Goal: Task Accomplishment & Management: Manage account settings

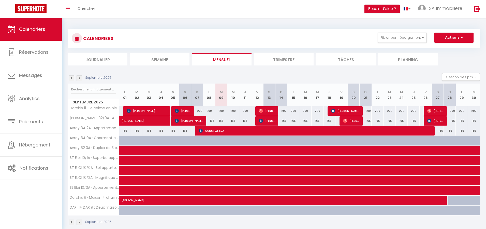
click at [79, 77] on img at bounding box center [80, 78] width 6 height 6
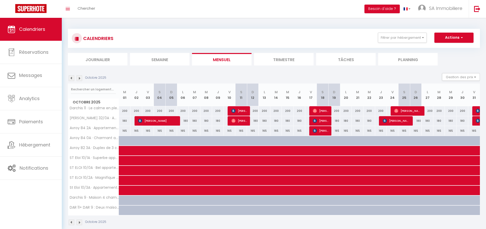
click at [70, 222] on img at bounding box center [72, 222] width 6 height 6
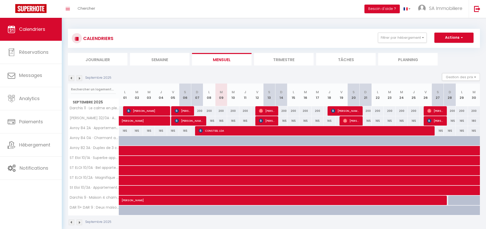
click at [70, 222] on img at bounding box center [72, 222] width 6 height 6
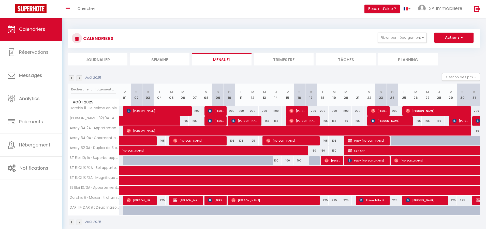
click at [79, 222] on img at bounding box center [80, 222] width 6 height 6
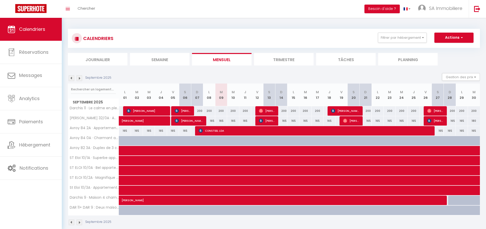
click at [79, 222] on img at bounding box center [80, 222] width 6 height 6
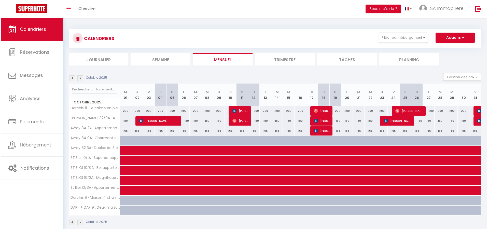
scroll to position [1, 0]
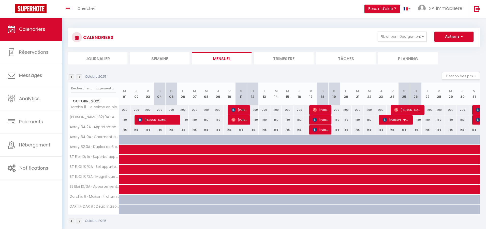
click at [72, 221] on img at bounding box center [72, 221] width 6 height 6
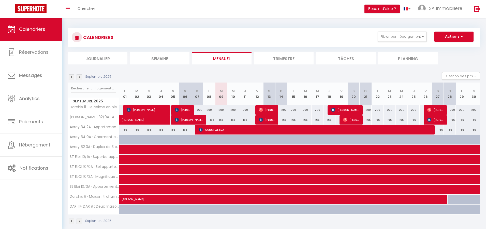
click at [79, 221] on img at bounding box center [80, 221] width 6 height 6
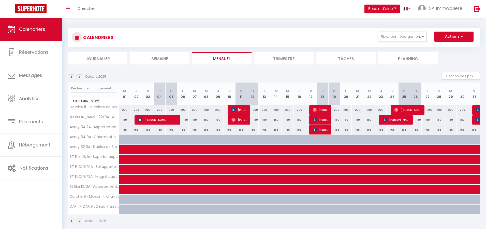
click at [79, 221] on img at bounding box center [80, 221] width 6 height 6
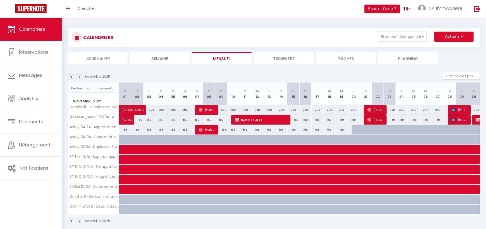
click at [79, 221] on img at bounding box center [80, 221] width 6 height 6
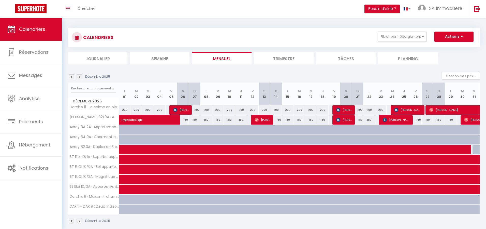
click at [79, 221] on img at bounding box center [80, 221] width 6 height 6
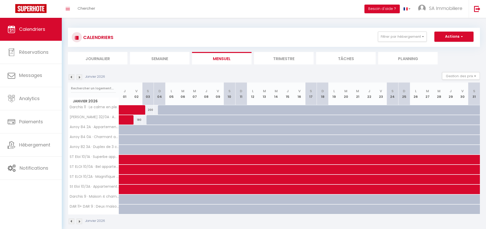
click at [79, 221] on img at bounding box center [80, 221] width 6 height 6
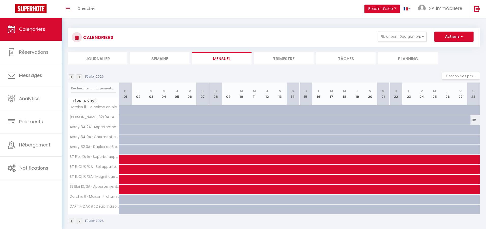
click at [72, 221] on img at bounding box center [72, 221] width 6 height 6
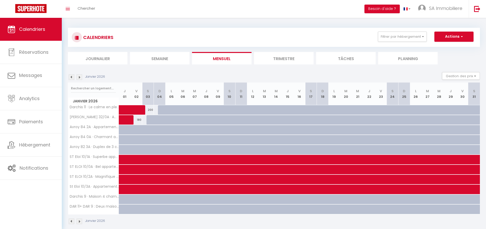
click at [72, 221] on img at bounding box center [72, 221] width 6 height 6
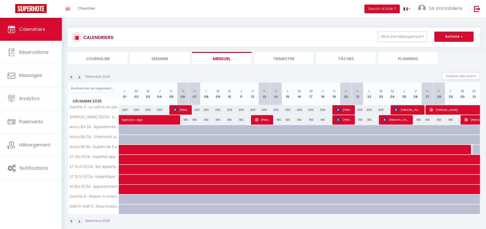
click at [71, 221] on img at bounding box center [72, 221] width 6 height 6
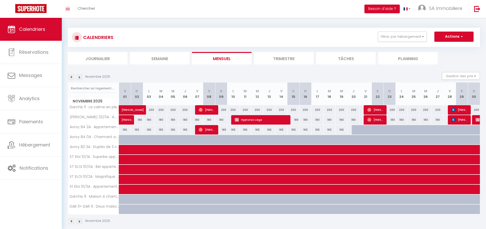
click at [71, 221] on img at bounding box center [72, 221] width 6 height 6
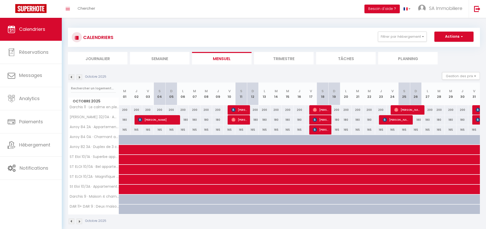
click at [71, 221] on img at bounding box center [72, 221] width 6 height 6
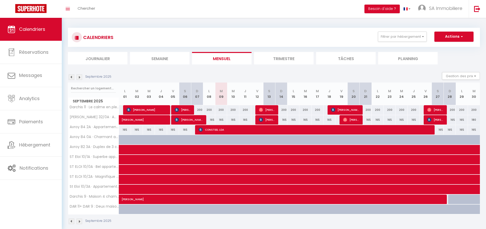
click at [71, 221] on img at bounding box center [72, 221] width 6 height 6
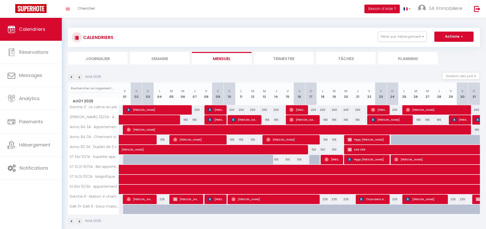
click at [80, 221] on img at bounding box center [80, 221] width 6 height 6
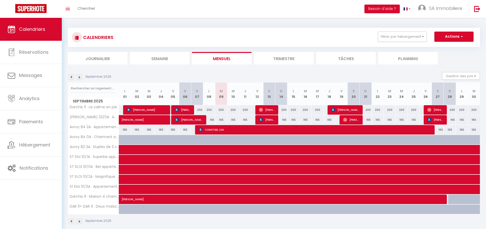
click at [80, 221] on img at bounding box center [80, 221] width 6 height 6
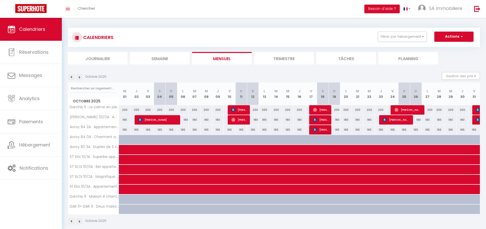
click at [79, 80] on div "Octobre 2025 Gestion des prix Nb Nuits minimum Règles Disponibilité" at bounding box center [274, 77] width 412 height 10
click at [79, 77] on img at bounding box center [80, 77] width 6 height 6
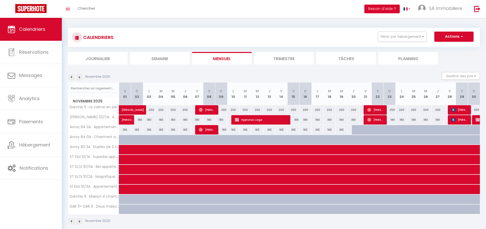
click at [79, 77] on img at bounding box center [80, 77] width 6 height 6
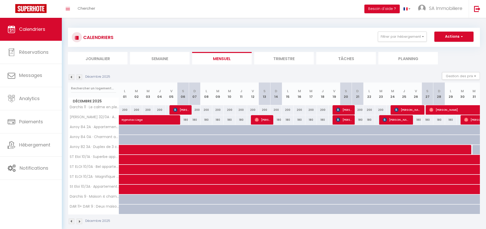
click at [79, 77] on img at bounding box center [80, 77] width 6 height 6
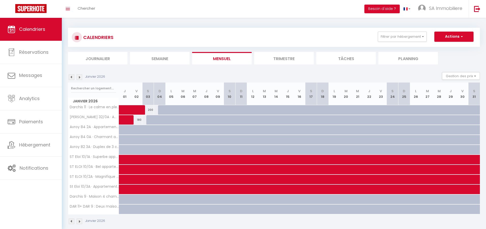
click at [79, 77] on img at bounding box center [80, 77] width 6 height 6
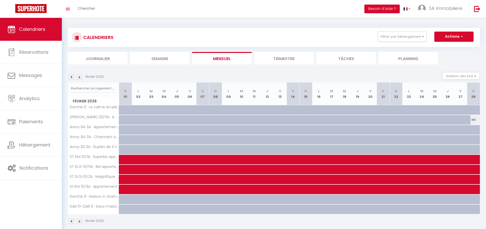
click at [79, 77] on img at bounding box center [80, 77] width 6 height 6
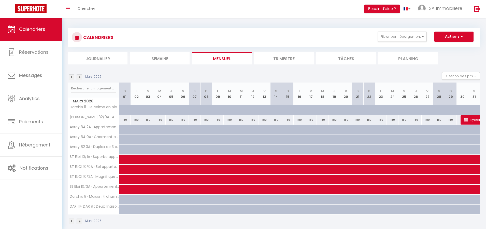
click at [79, 77] on img at bounding box center [80, 77] width 6 height 6
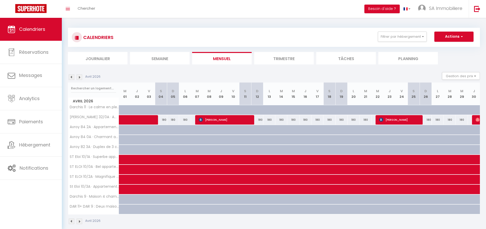
click at [79, 77] on img at bounding box center [80, 77] width 6 height 6
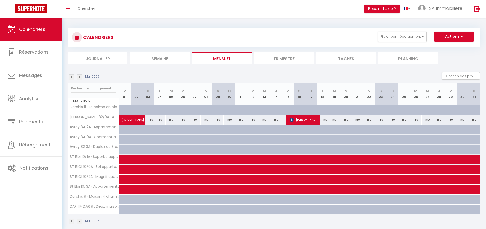
click at [79, 77] on img at bounding box center [80, 77] width 6 height 6
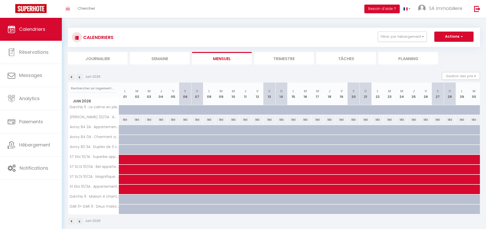
click at [79, 77] on img at bounding box center [80, 77] width 6 height 6
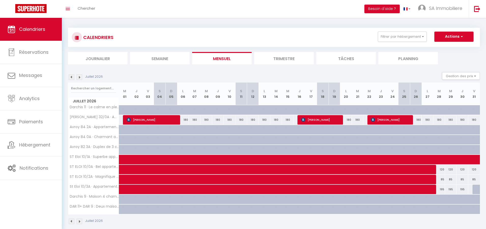
click at [79, 77] on img at bounding box center [80, 77] width 6 height 6
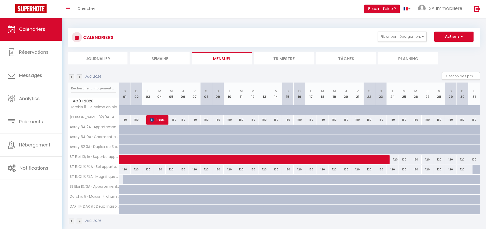
click at [79, 77] on img at bounding box center [80, 77] width 6 height 6
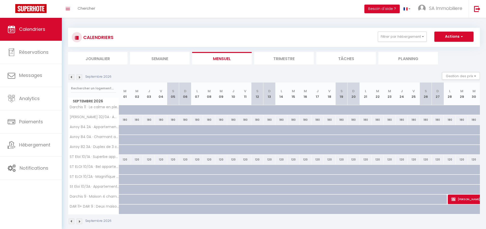
click at [79, 77] on img at bounding box center [80, 77] width 6 height 6
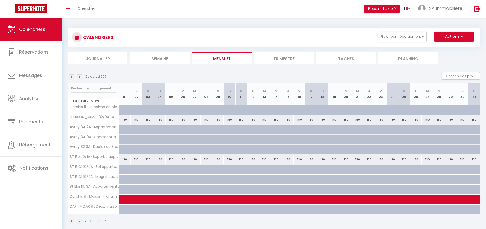
click at [72, 77] on img at bounding box center [72, 77] width 6 height 6
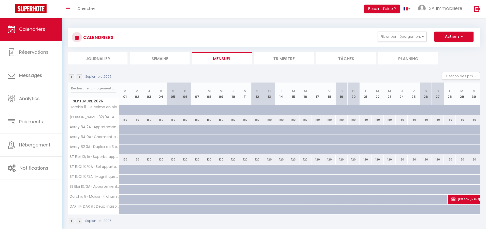
click at [72, 77] on img at bounding box center [72, 77] width 6 height 6
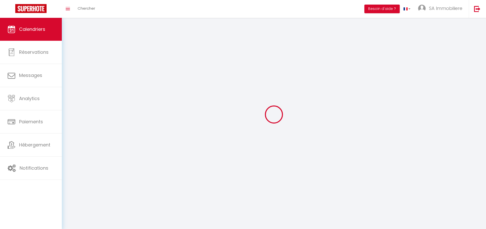
click at [72, 77] on div at bounding box center [274, 114] width 412 height 183
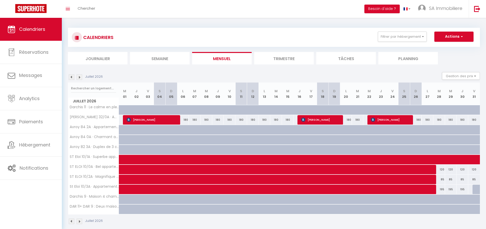
click at [71, 77] on img at bounding box center [72, 77] width 6 height 6
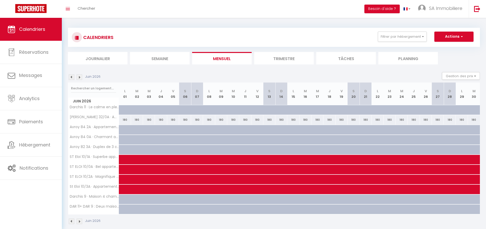
click at [71, 77] on img at bounding box center [72, 77] width 6 height 6
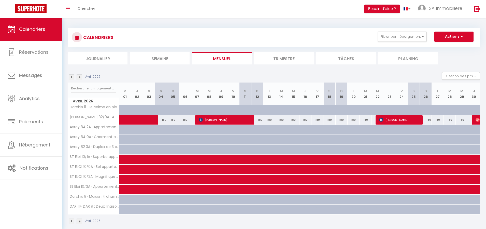
click at [71, 77] on img at bounding box center [72, 77] width 6 height 6
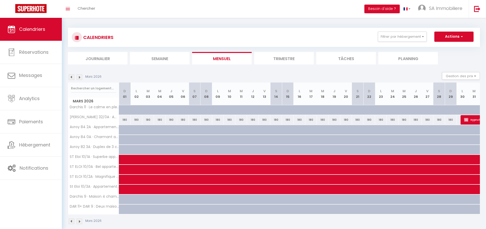
click at [71, 77] on img at bounding box center [72, 77] width 6 height 6
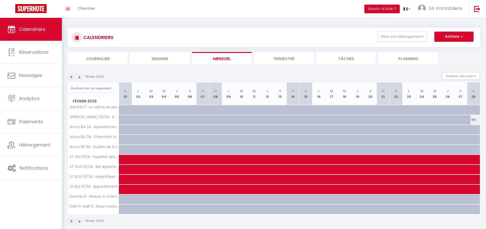
click at [71, 77] on img at bounding box center [72, 77] width 6 height 6
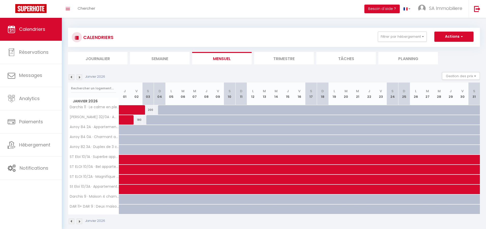
click at [71, 77] on img at bounding box center [72, 77] width 6 height 6
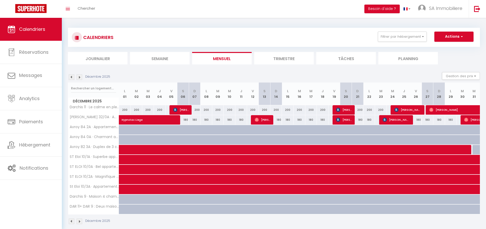
click at [71, 77] on img at bounding box center [72, 77] width 6 height 6
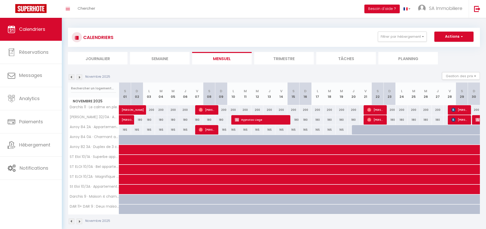
click at [72, 76] on img at bounding box center [72, 77] width 6 height 6
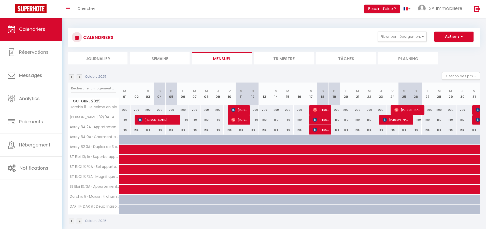
click at [71, 77] on img at bounding box center [72, 77] width 6 height 6
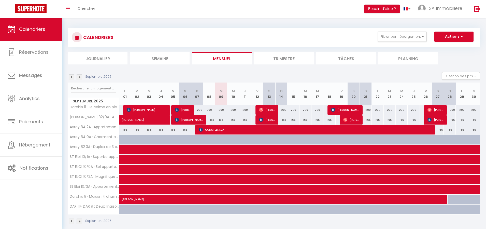
select select "OK"
select select "KO"
select select "0"
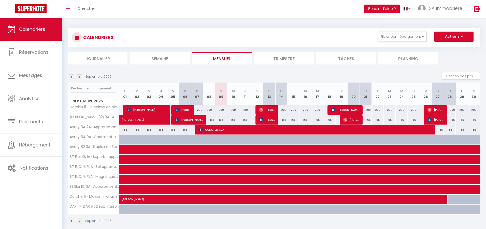
select select "1"
select select
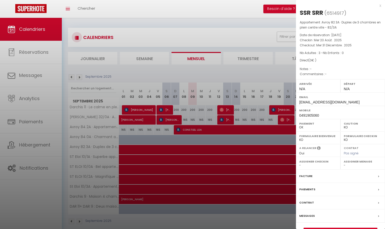
click at [168, 74] on div at bounding box center [192, 114] width 385 height 229
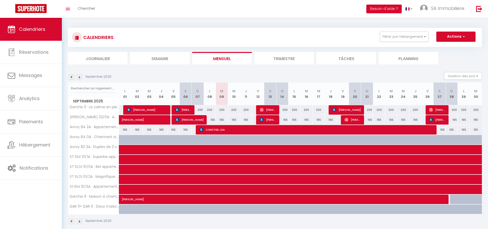
click at [442, 128] on div "165" at bounding box center [439, 129] width 12 height 9
type input "165"
type input "[DATE]"
type input "Dim 28 Septembre 2025"
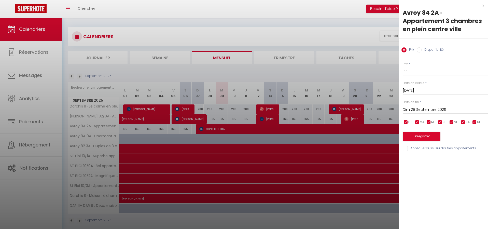
scroll to position [0, 0]
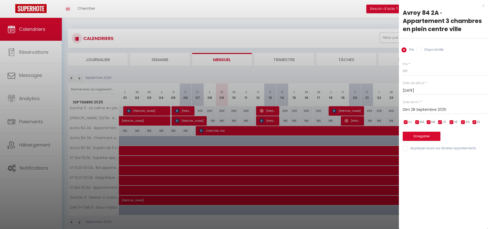
click at [432, 48] on label "Disponibilité" at bounding box center [432, 50] width 22 height 6
click at [421, 48] on input "Disponibilité" at bounding box center [418, 49] width 5 height 5
radio input "true"
radio input "false"
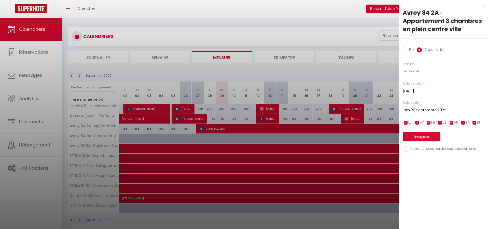
scroll to position [3, 0]
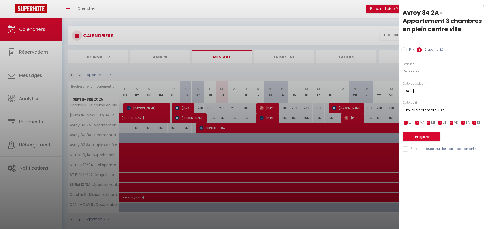
select select "0"
click at [407, 109] on input "Dim 28 Septembre 2025" at bounding box center [444, 110] width 85 height 7
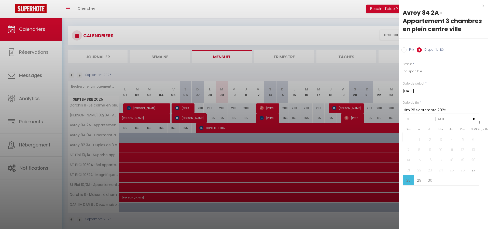
drag, startPoint x: 419, startPoint y: 180, endPoint x: 422, endPoint y: 180, distance: 2.8
click at [419, 180] on span "29" at bounding box center [419, 180] width 11 height 10
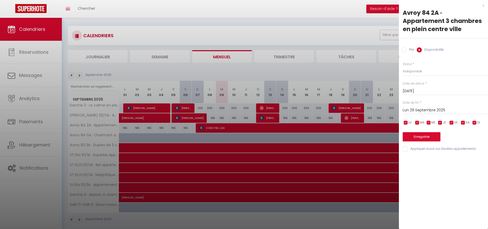
click at [414, 109] on input "Lun 29 Septembre 2025" at bounding box center [444, 110] width 85 height 7
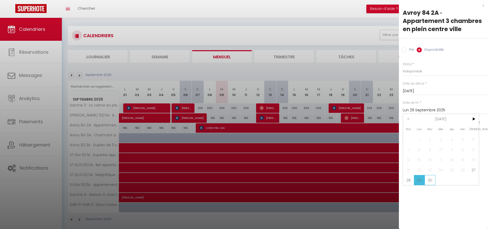
click at [432, 179] on span "30" at bounding box center [429, 180] width 11 height 10
type input "[DATE]"
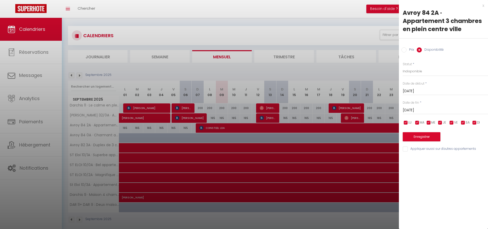
click at [427, 134] on button "Enregistrer" at bounding box center [421, 136] width 38 height 9
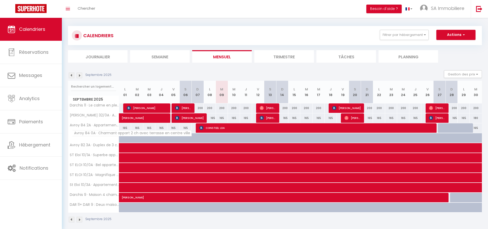
click at [84, 134] on span "Avroy 84 0A · Charmant appart 2 ch avec terrasse en centre ville" at bounding box center [132, 133] width 120 height 6
